Goal: Task Accomplishment & Management: Manage account settings

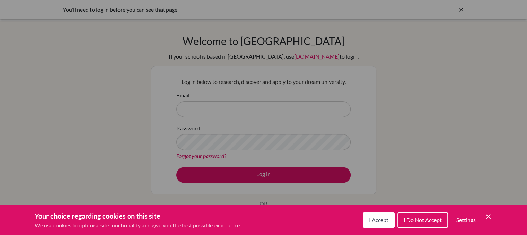
click at [354, 224] on button "I Accept" at bounding box center [379, 219] width 32 height 15
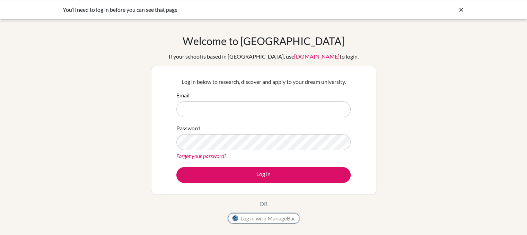
click at [259, 222] on button "Log in with ManageBac" at bounding box center [263, 218] width 71 height 10
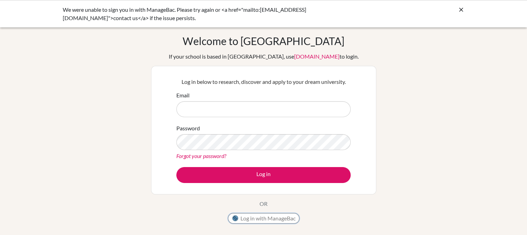
click at [253, 218] on button "Log in with ManageBac" at bounding box center [263, 218] width 71 height 10
